Goal: Transaction & Acquisition: Purchase product/service

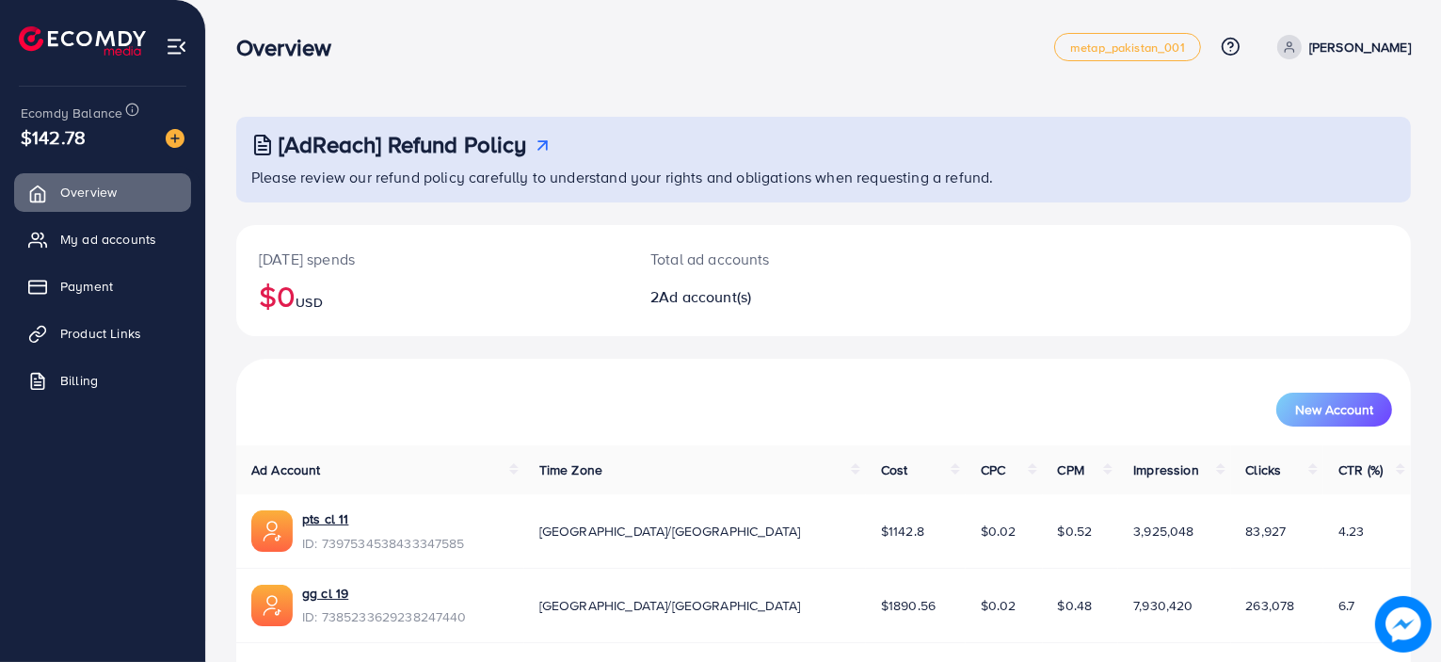
drag, startPoint x: 90, startPoint y: 135, endPoint x: 15, endPoint y: 135, distance: 75.3
click at [15, 135] on div "Ecomdy Balance $142.78" at bounding box center [102, 126] width 175 height 79
drag, startPoint x: 15, startPoint y: 135, endPoint x: 104, endPoint y: 138, distance: 88.6
click at [104, 138] on div "Ecomdy Balance $142.78" at bounding box center [102, 126] width 175 height 79
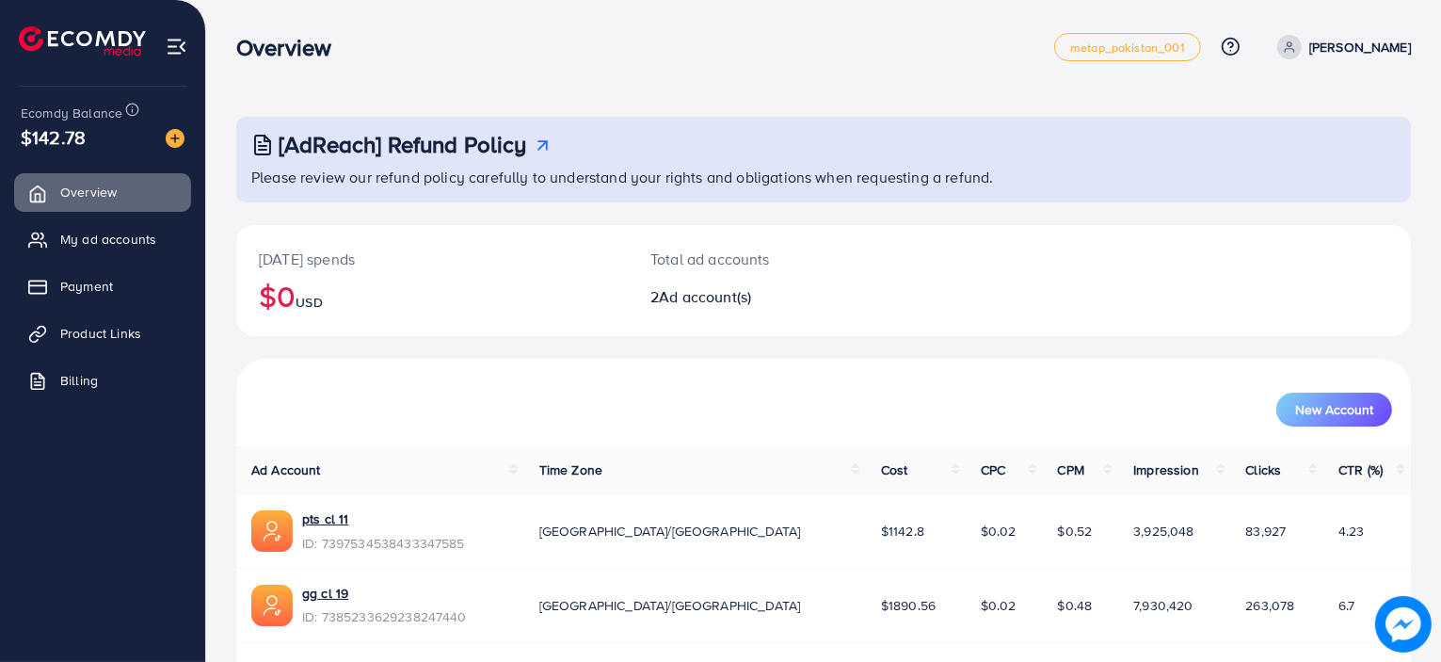
click at [104, 138] on div "$142.78" at bounding box center [103, 136] width 164 height 27
click at [61, 225] on link "My ad accounts" at bounding box center [102, 239] width 177 height 38
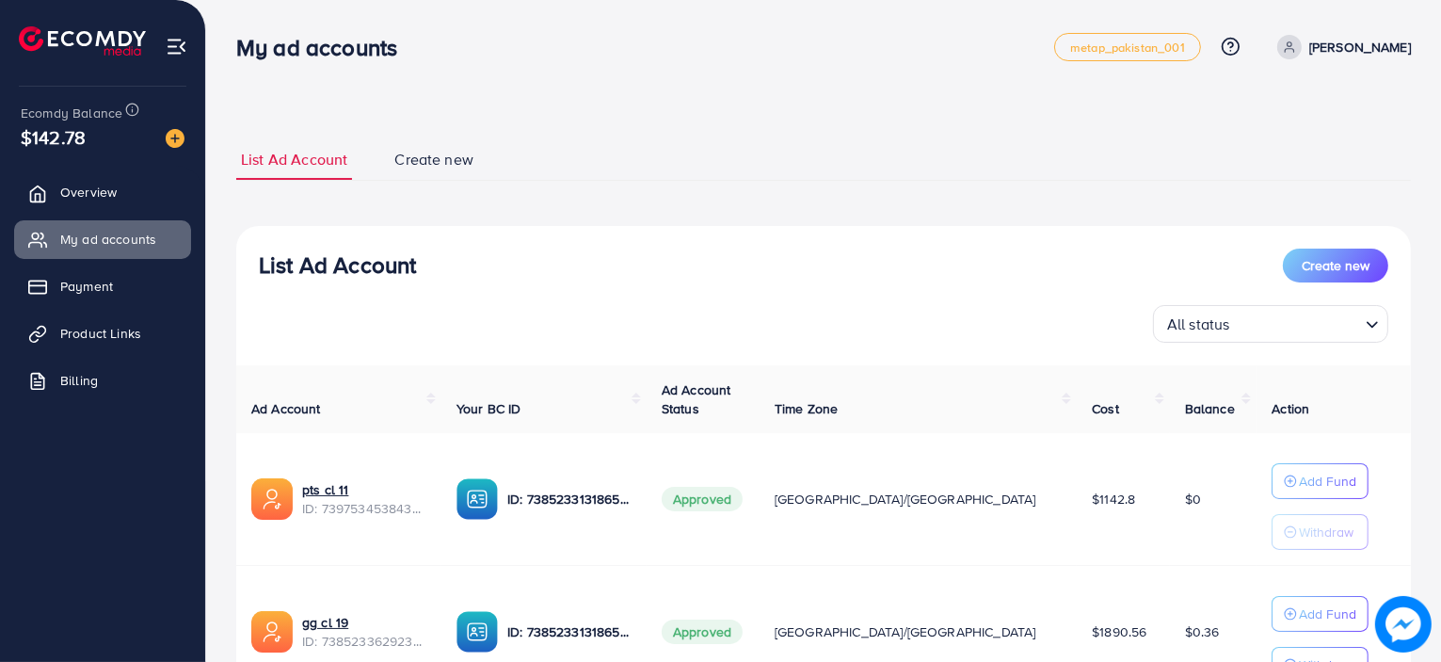
drag, startPoint x: 424, startPoint y: 265, endPoint x: 271, endPoint y: 275, distance: 153.7
click at [271, 275] on div "List Ad Account Create new" at bounding box center [823, 265] width 1129 height 34
click at [271, 275] on h3 "List Ad Account" at bounding box center [337, 264] width 157 height 27
drag, startPoint x: 261, startPoint y: 275, endPoint x: 458, endPoint y: 274, distance: 197.6
click at [458, 274] on div "List Ad Account Create new" at bounding box center [823, 265] width 1129 height 34
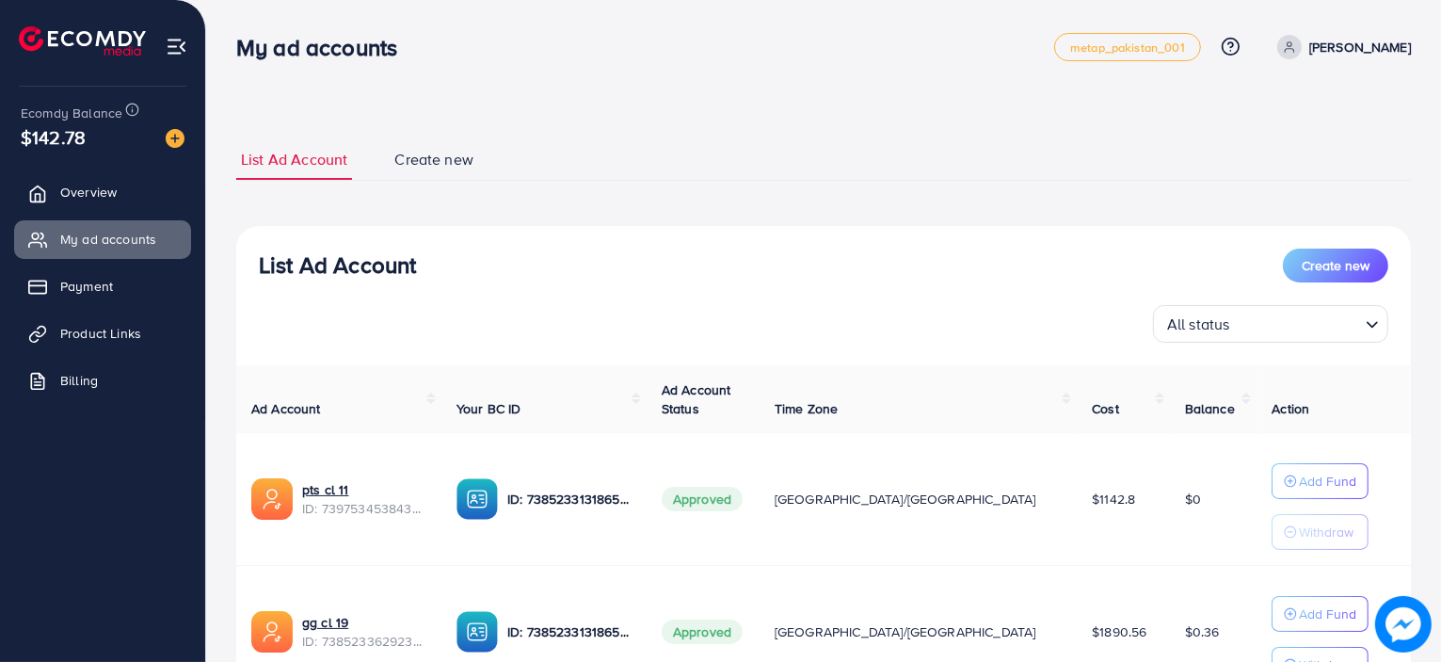
click at [458, 274] on div "List Ad Account Create new" at bounding box center [823, 265] width 1129 height 34
drag, startPoint x: 458, startPoint y: 274, endPoint x: 266, endPoint y: 278, distance: 192.0
click at [266, 278] on div "List Ad Account Create new" at bounding box center [823, 265] width 1129 height 34
click at [266, 278] on h3 "List Ad Account" at bounding box center [337, 264] width 157 height 27
drag, startPoint x: 255, startPoint y: 272, endPoint x: 422, endPoint y: 251, distance: 167.9
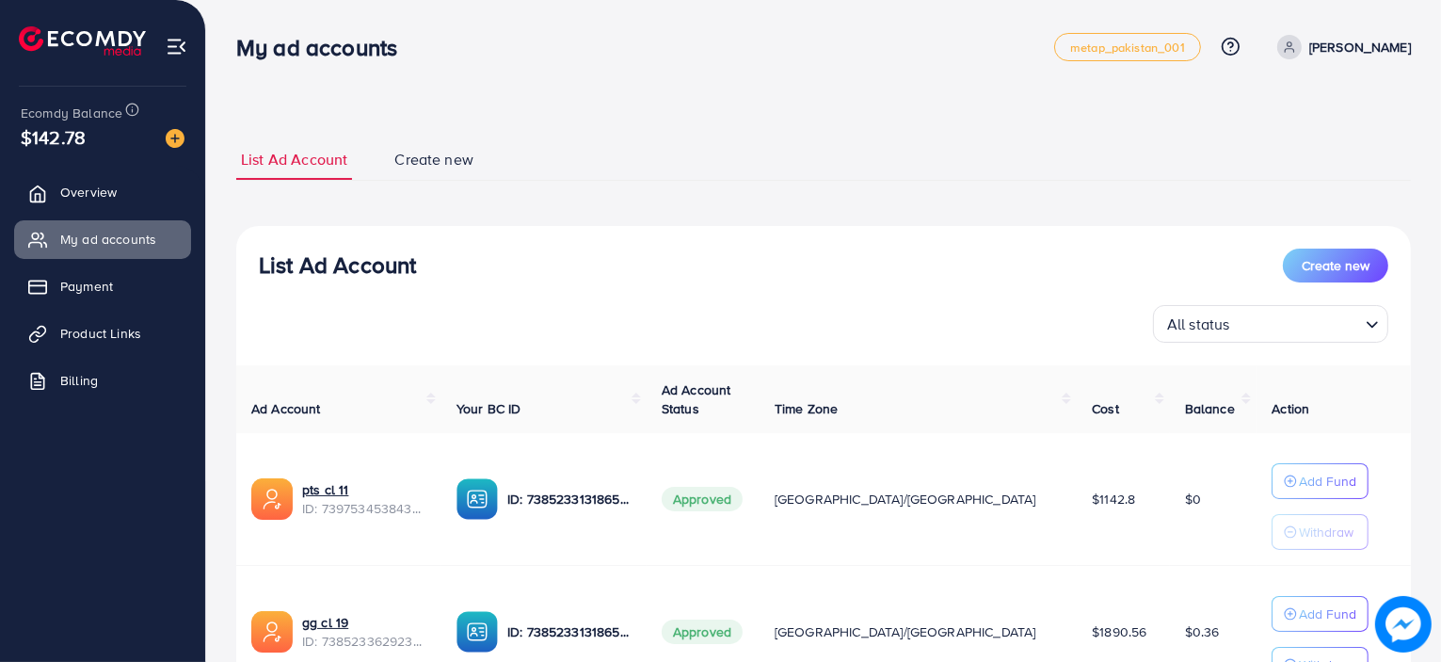
click at [422, 251] on div "List Ad Account Create new All status Loading..." at bounding box center [823, 295] width 1175 height 94
click at [422, 251] on div "List Ad Account Create new" at bounding box center [823, 265] width 1129 height 34
drag, startPoint x: 422, startPoint y: 251, endPoint x: 302, endPoint y: 239, distance: 120.2
click at [302, 239] on div "List Ad Account Create new All status Loading... Ad Account Your BC ID Ad Accou…" at bounding box center [823, 504] width 1175 height 556
click at [328, 269] on h3 "List Ad Account" at bounding box center [337, 264] width 157 height 27
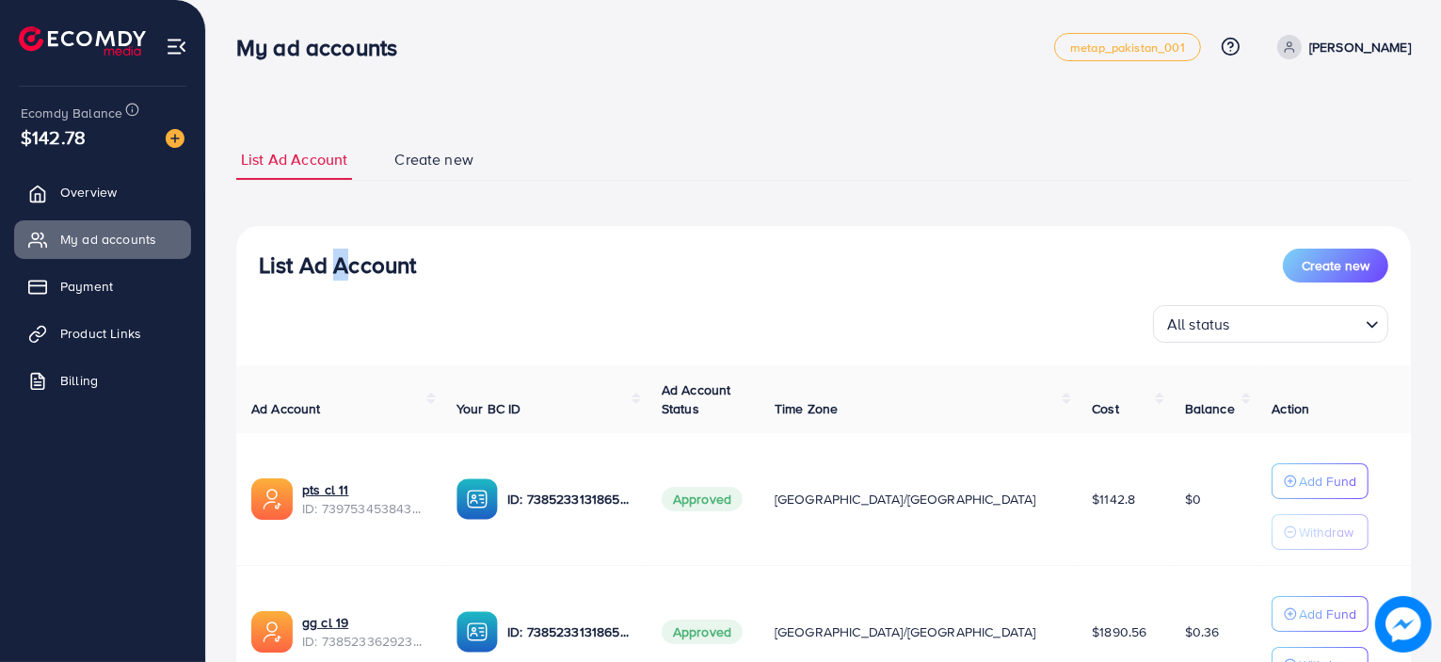
click at [328, 269] on h3 "List Ad Account" at bounding box center [337, 264] width 157 height 27
click at [77, 202] on link "Overview" at bounding box center [102, 192] width 177 height 38
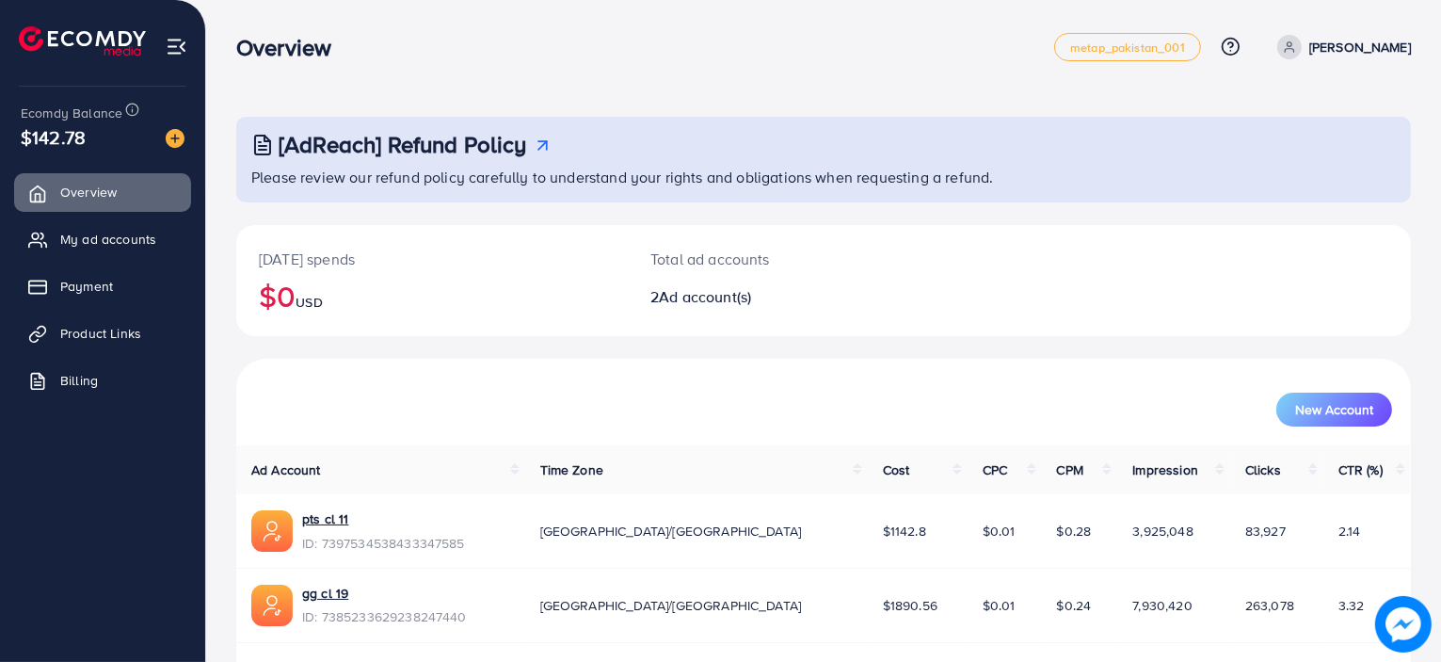
drag, startPoint x: 259, startPoint y: 263, endPoint x: 377, endPoint y: 266, distance: 118.6
click at [377, 266] on p "[DATE] spends" at bounding box center [432, 259] width 346 height 23
click at [100, 304] on link "Payment" at bounding box center [102, 286] width 177 height 38
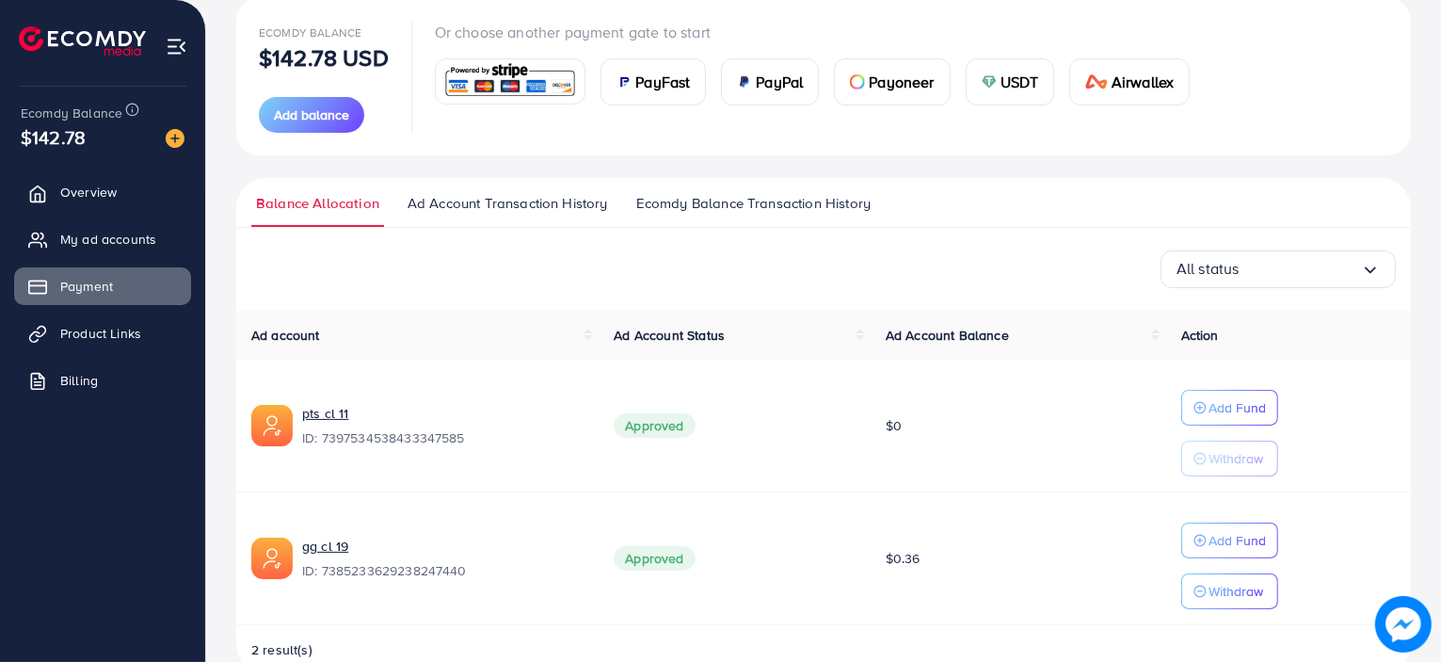
scroll to position [228, 0]
click at [342, 104] on span "Add balance" at bounding box center [311, 113] width 75 height 19
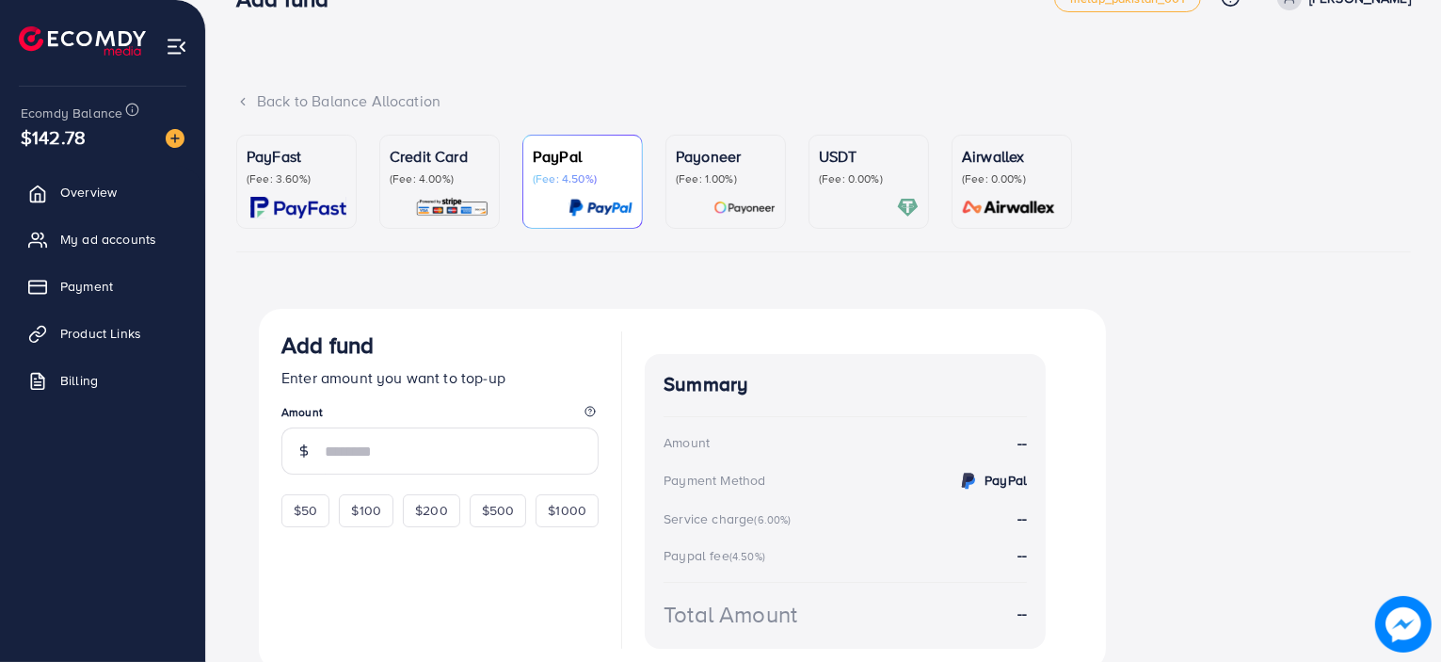
scroll to position [126, 0]
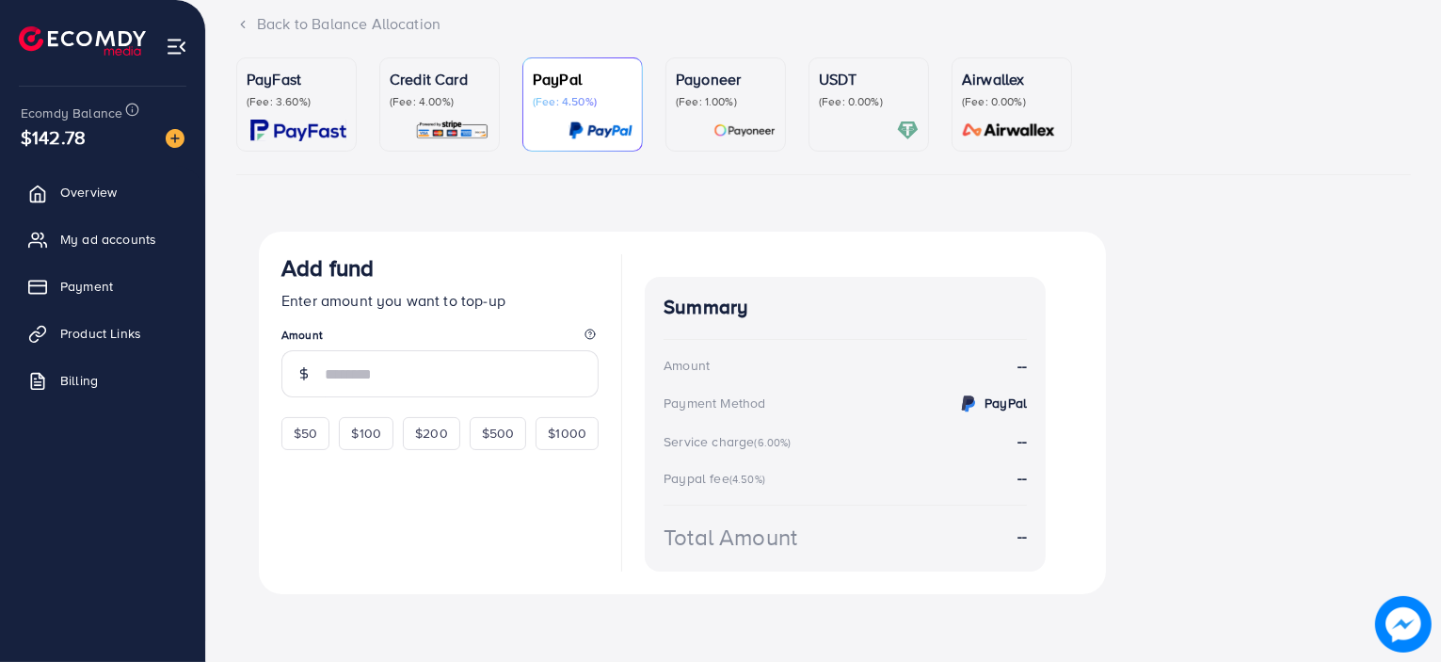
click at [499, 104] on link "Credit Card (Fee: 4.00%)" at bounding box center [439, 104] width 120 height 94
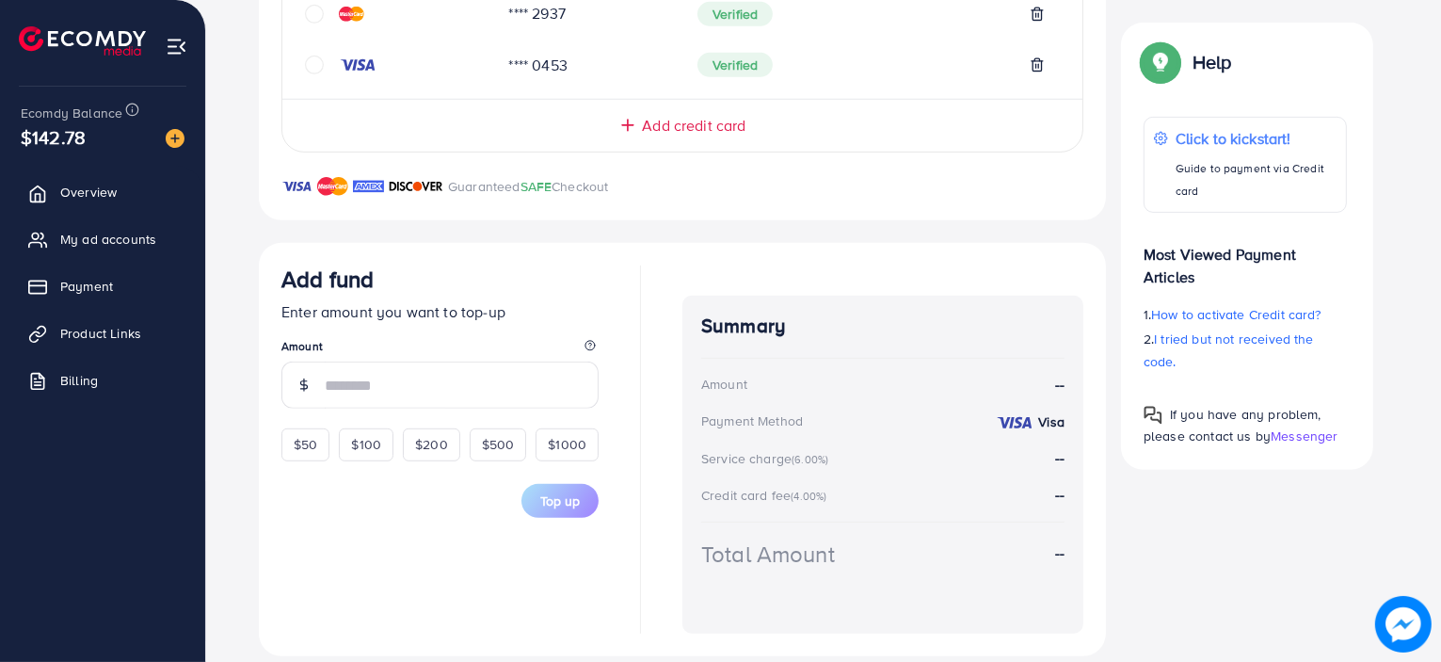
scroll to position [935, 0]
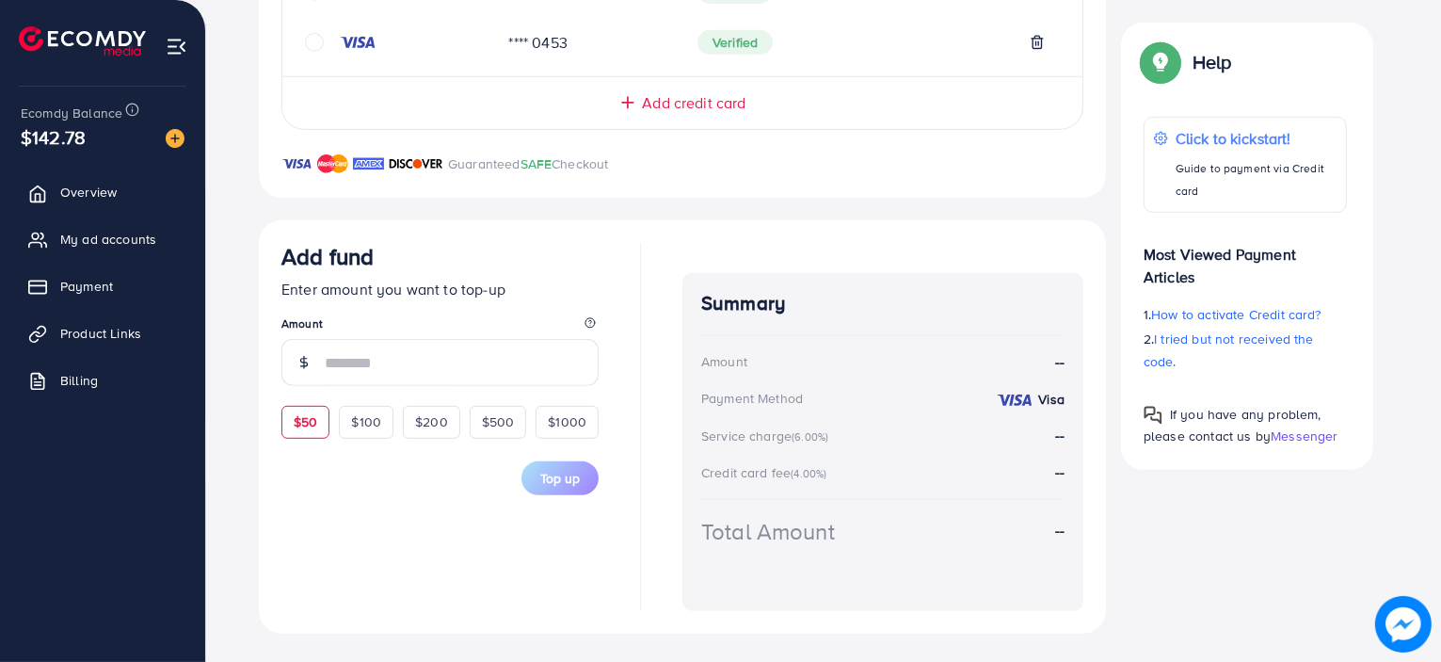
click at [319, 413] on div "$50" at bounding box center [305, 422] width 48 height 32
type input "**"
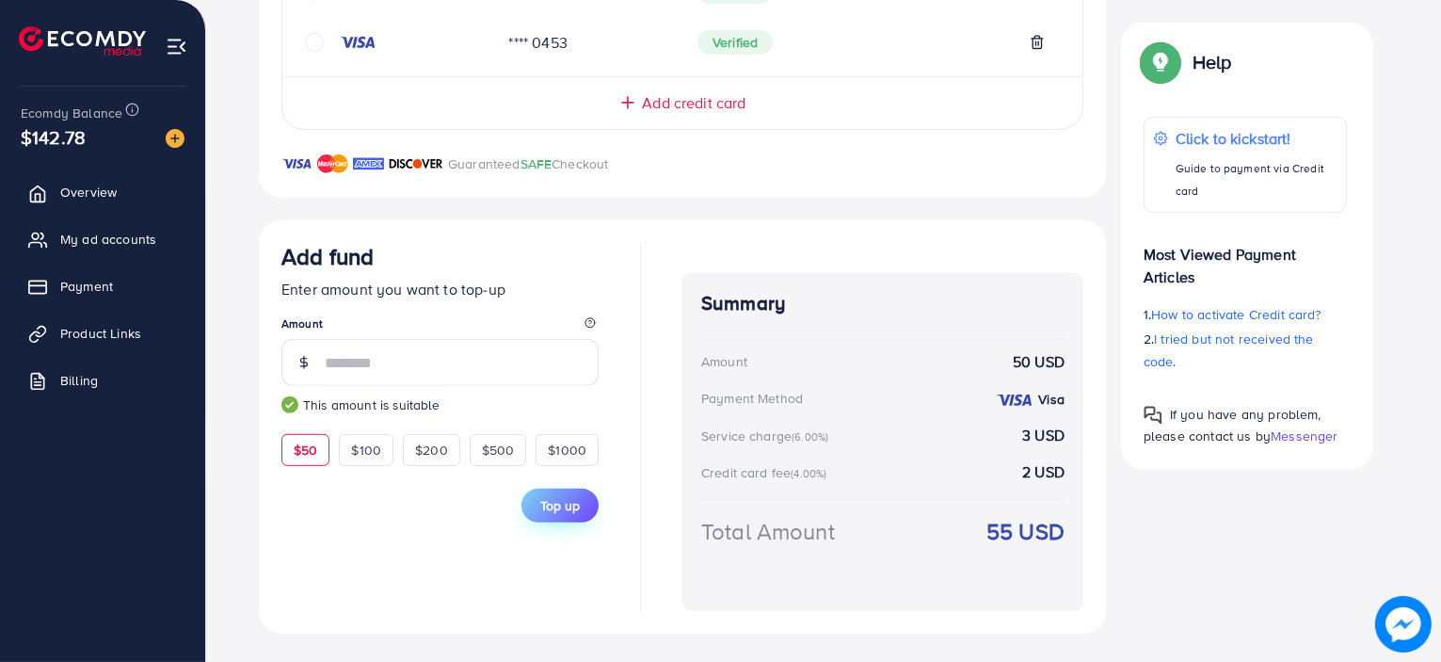
click at [549, 504] on span "Top up" at bounding box center [560, 505] width 40 height 19
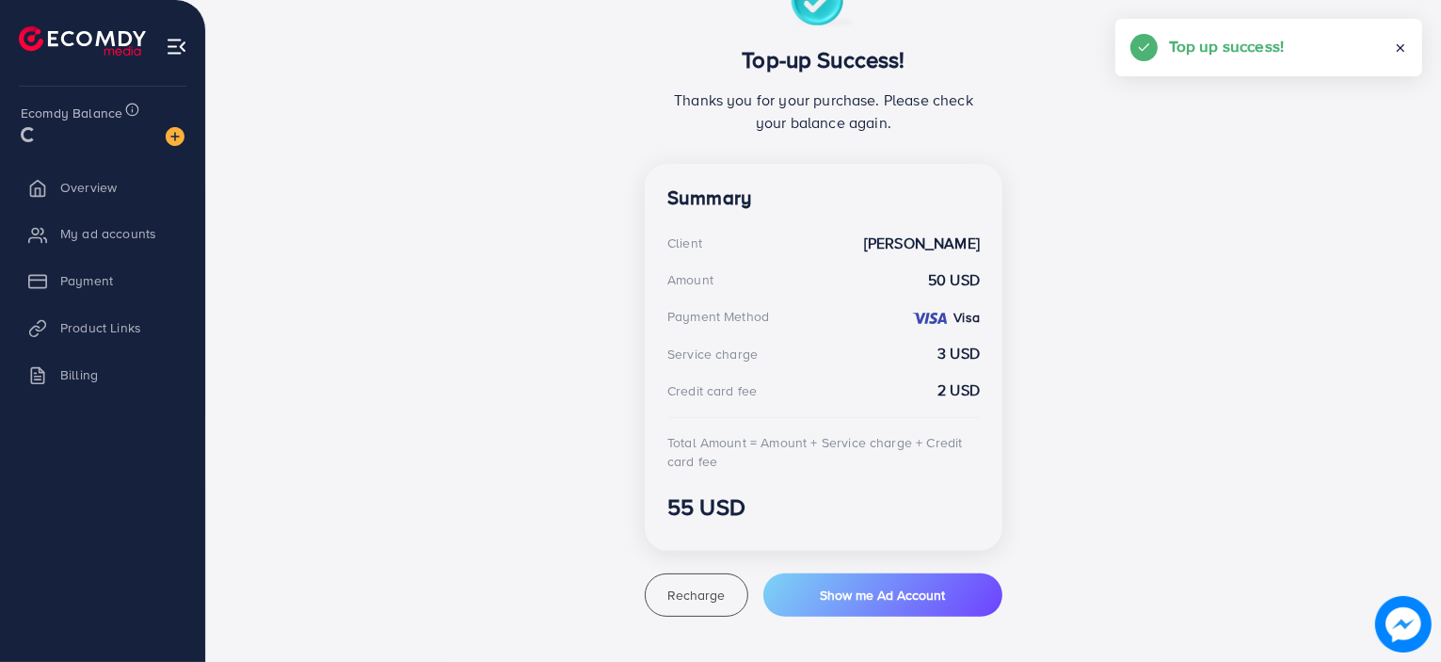
scroll to position [383, 0]
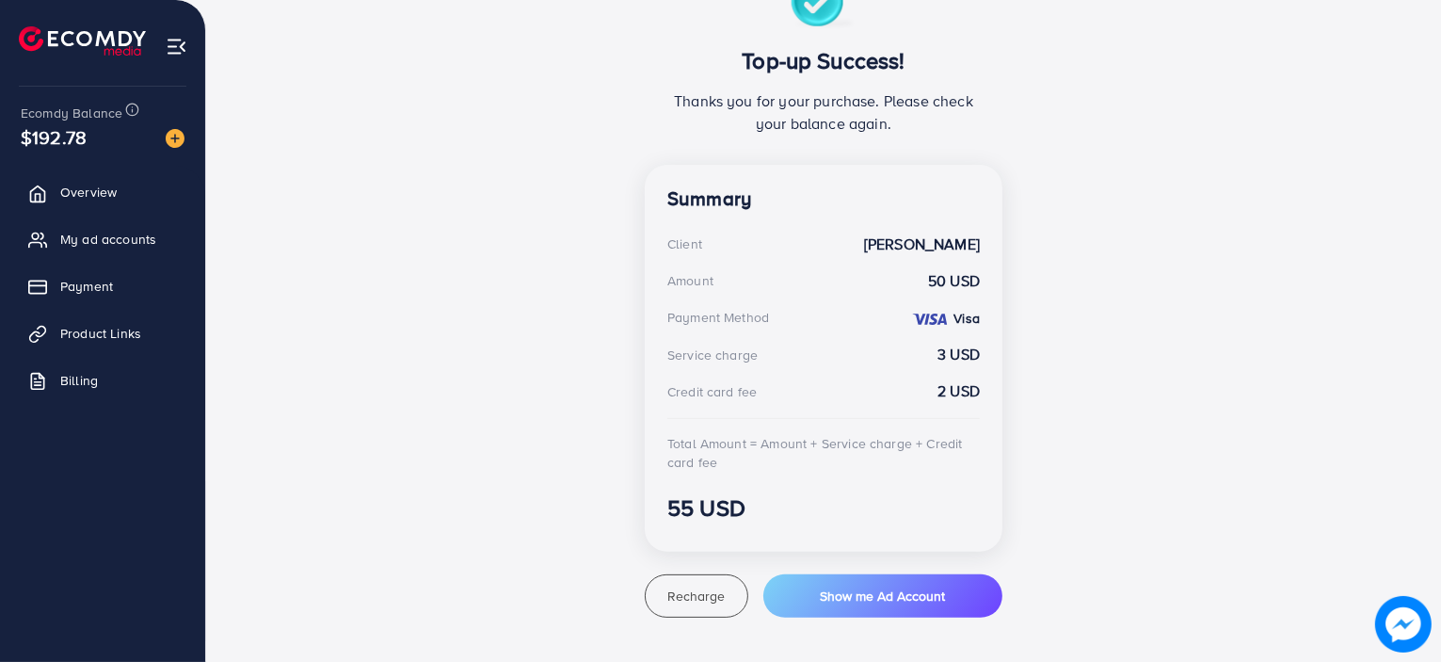
click at [480, 489] on div "Top-up Success! Thanks you for your purchase. Please check your balance again. …" at bounding box center [823, 296] width 1129 height 643
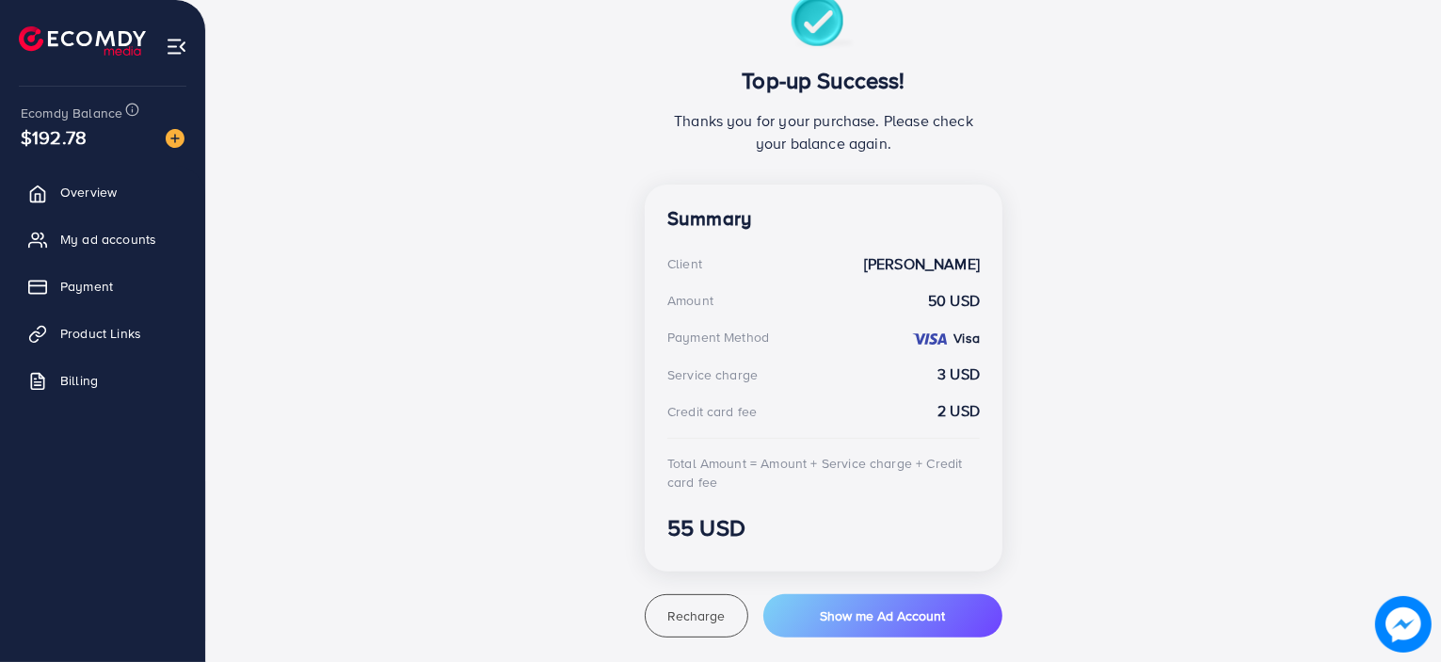
scroll to position [361, 0]
drag, startPoint x: 742, startPoint y: 79, endPoint x: 906, endPoint y: 168, distance: 187.0
click at [906, 168] on div "Top-up Success! Thanks you for your purchase. Please check your balance again." at bounding box center [824, 91] width 358 height 190
click at [78, 184] on span "Overview" at bounding box center [93, 192] width 56 height 19
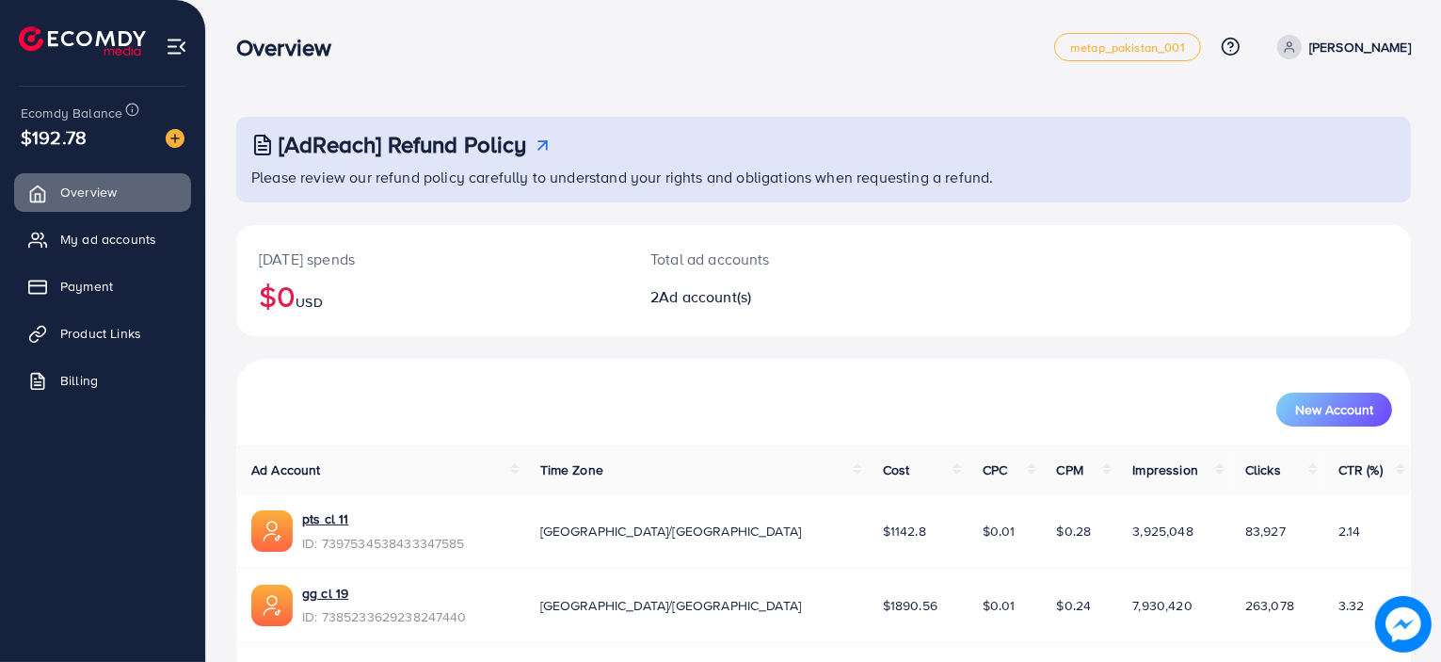
scroll to position [59, 0]
